Goal: Transaction & Acquisition: Book appointment/travel/reservation

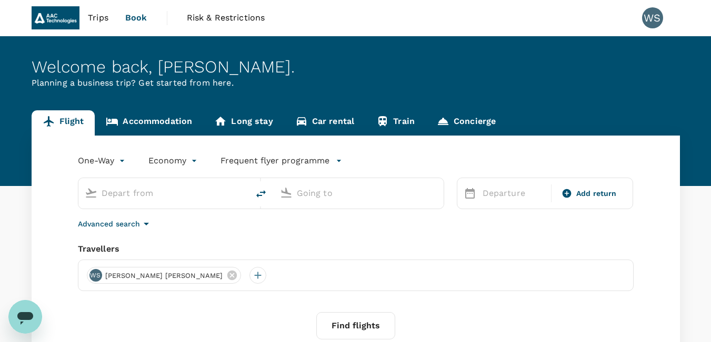
type input "Fuzhou Changle Intl (FOC)"
type input "Singapore Changi (SIN)"
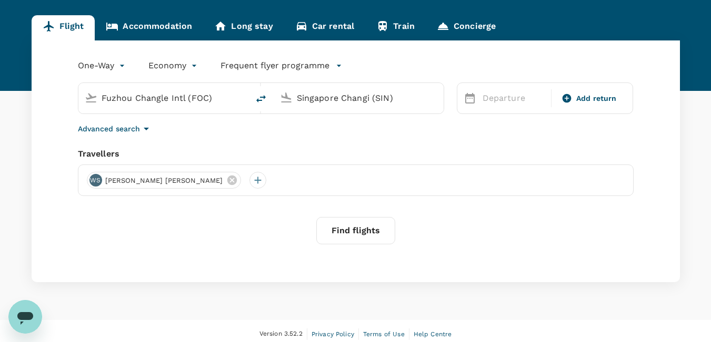
scroll to position [102, 0]
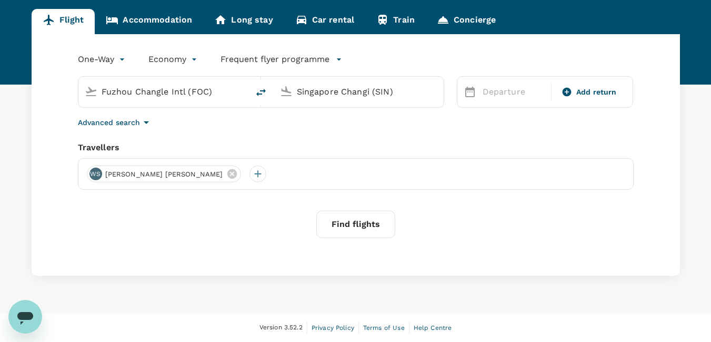
drag, startPoint x: 213, startPoint y: 90, endPoint x: 73, endPoint y: 97, distance: 140.1
click at [73, 97] on div "Fuzhou Changle Intl (FOC) Singapore Changi (SIN)" at bounding box center [254, 86] width 379 height 44
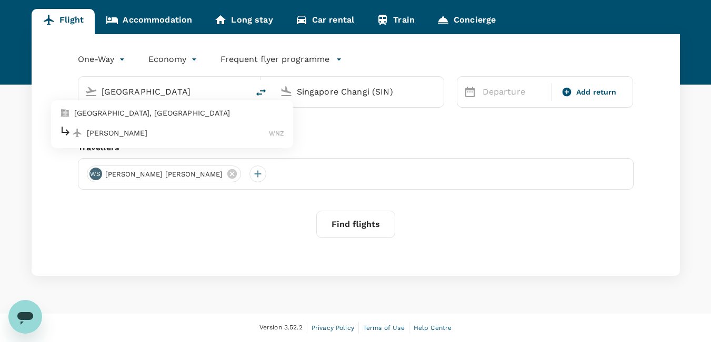
click at [106, 126] on div "[PERSON_NAME]" at bounding box center [171, 133] width 225 height 16
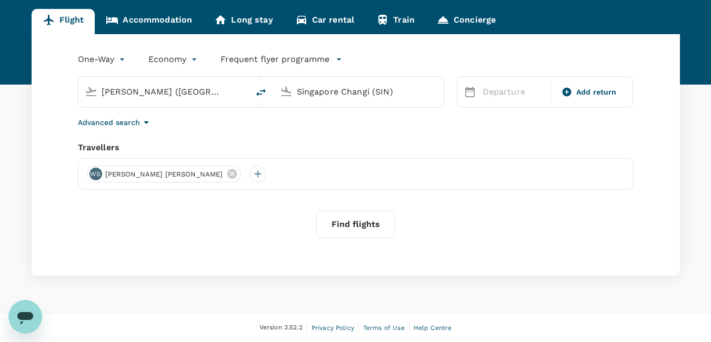
click at [222, 92] on input "[PERSON_NAME] ([GEOGRAPHIC_DATA])" at bounding box center [164, 92] width 125 height 16
click at [216, 94] on input "[PERSON_NAME] ([GEOGRAPHIC_DATA])" at bounding box center [164, 92] width 125 height 16
drag, startPoint x: 216, startPoint y: 90, endPoint x: 141, endPoint y: 93, distance: 74.7
click at [141, 93] on input "[PERSON_NAME] ([GEOGRAPHIC_DATA])" at bounding box center [164, 92] width 125 height 16
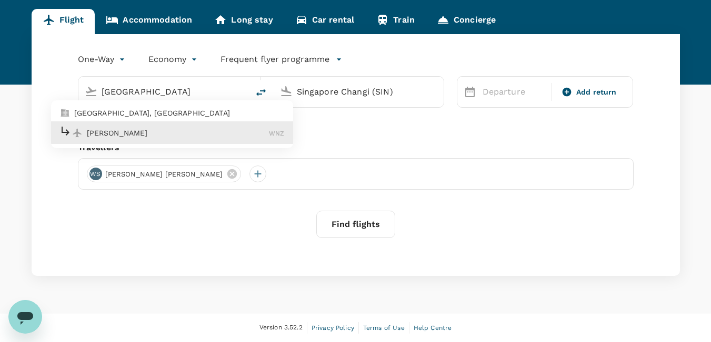
click at [141, 130] on p "[PERSON_NAME]" at bounding box center [178, 133] width 182 height 11
type input "[PERSON_NAME] ([GEOGRAPHIC_DATA])"
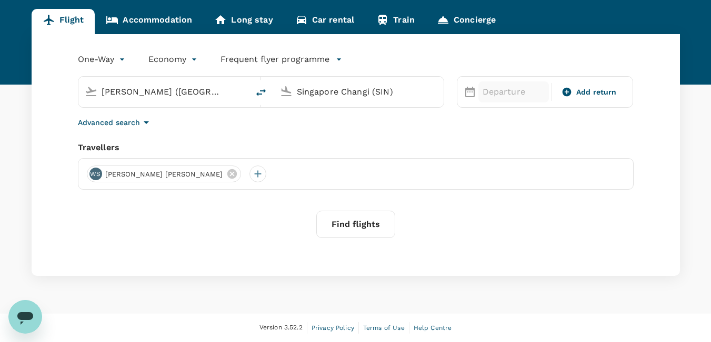
click at [525, 95] on p "Departure" at bounding box center [513, 92] width 62 height 13
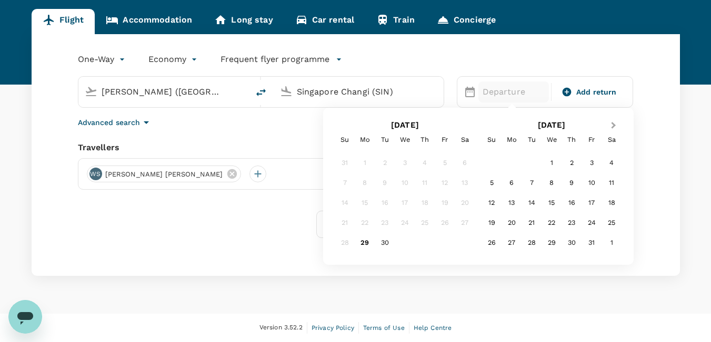
click at [611, 128] on button "Next Month" at bounding box center [614, 126] width 17 height 17
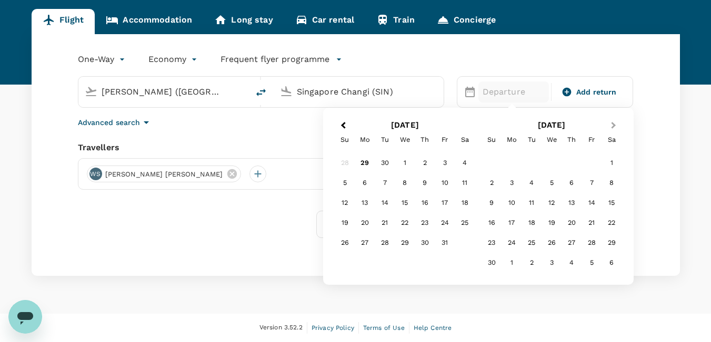
click at [610, 128] on button "Next Month" at bounding box center [614, 126] width 17 height 17
click at [460, 185] on div "8" at bounding box center [464, 183] width 20 height 20
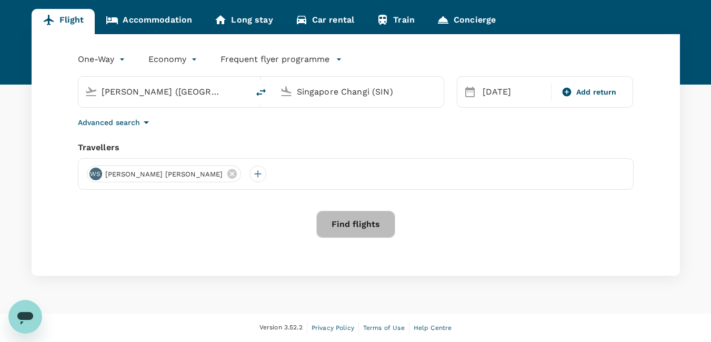
click at [368, 224] on button "Find flights" at bounding box center [355, 224] width 79 height 27
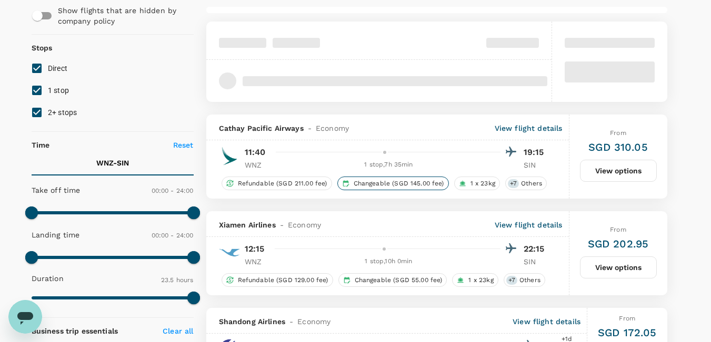
scroll to position [105, 0]
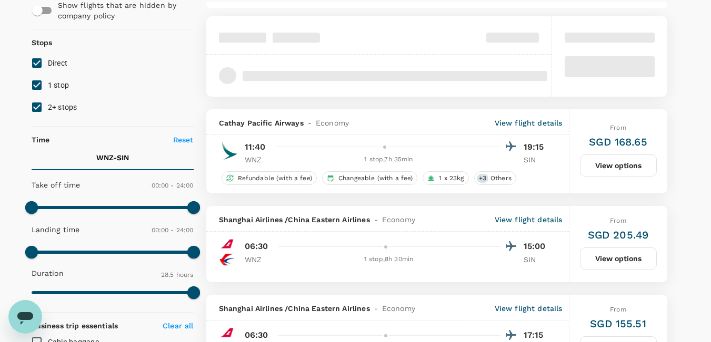
type input "1685"
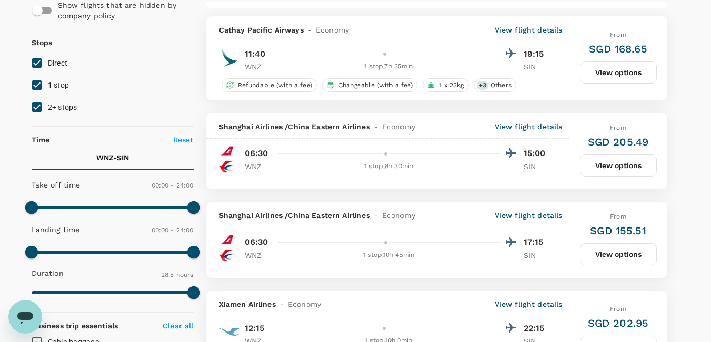
click at [383, 56] on div "11:40 19:15 WNZ 1 stop , 7h 35min SIN" at bounding box center [393, 59] width 311 height 26
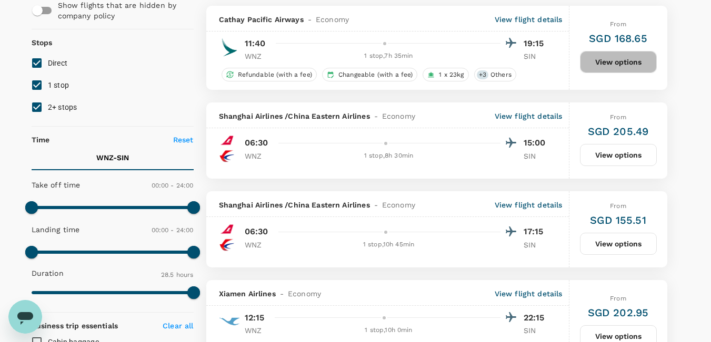
click at [592, 56] on button "View options" at bounding box center [618, 62] width 77 height 22
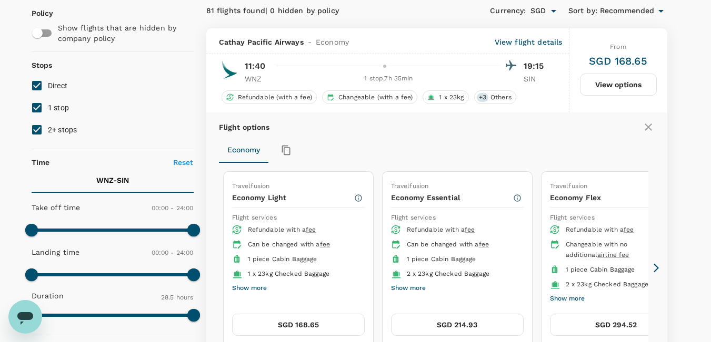
scroll to position [58, 0]
